Goal: Task Accomplishment & Management: Complete application form

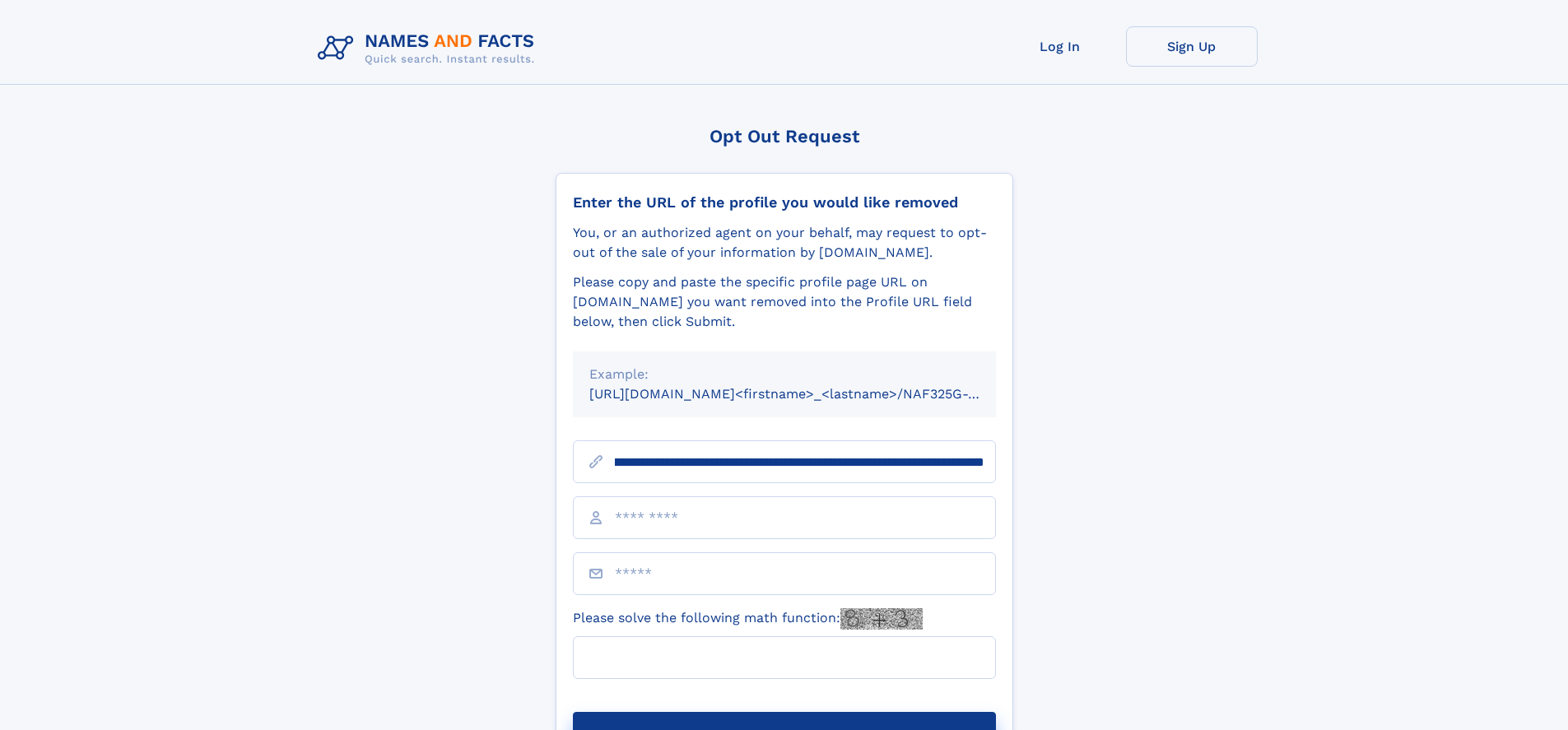
scroll to position [0, 190]
type input "**********"
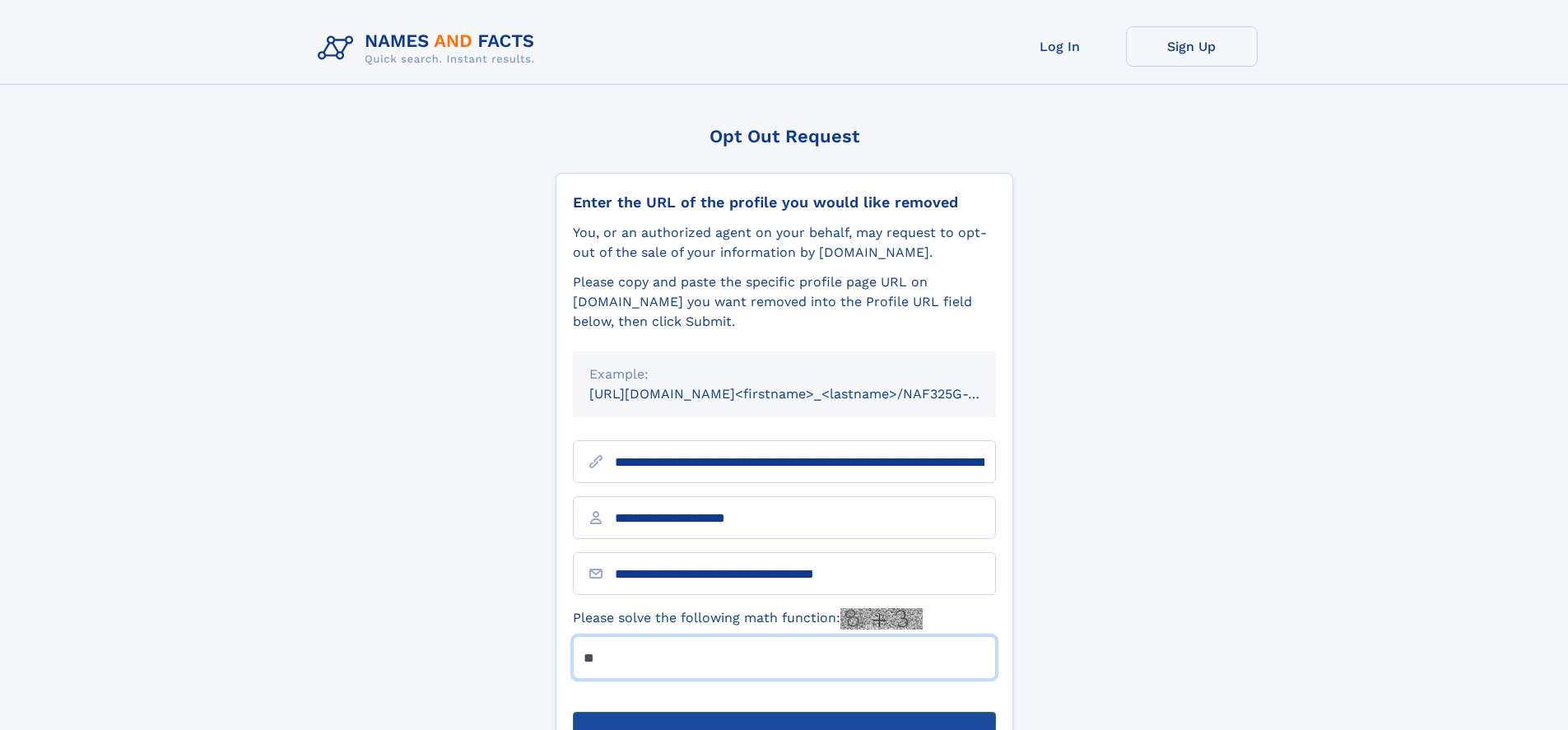
type input "**"
click at [784, 712] on button "Submit Opt Out Request" at bounding box center [784, 738] width 424 height 53
